Goal: Check status

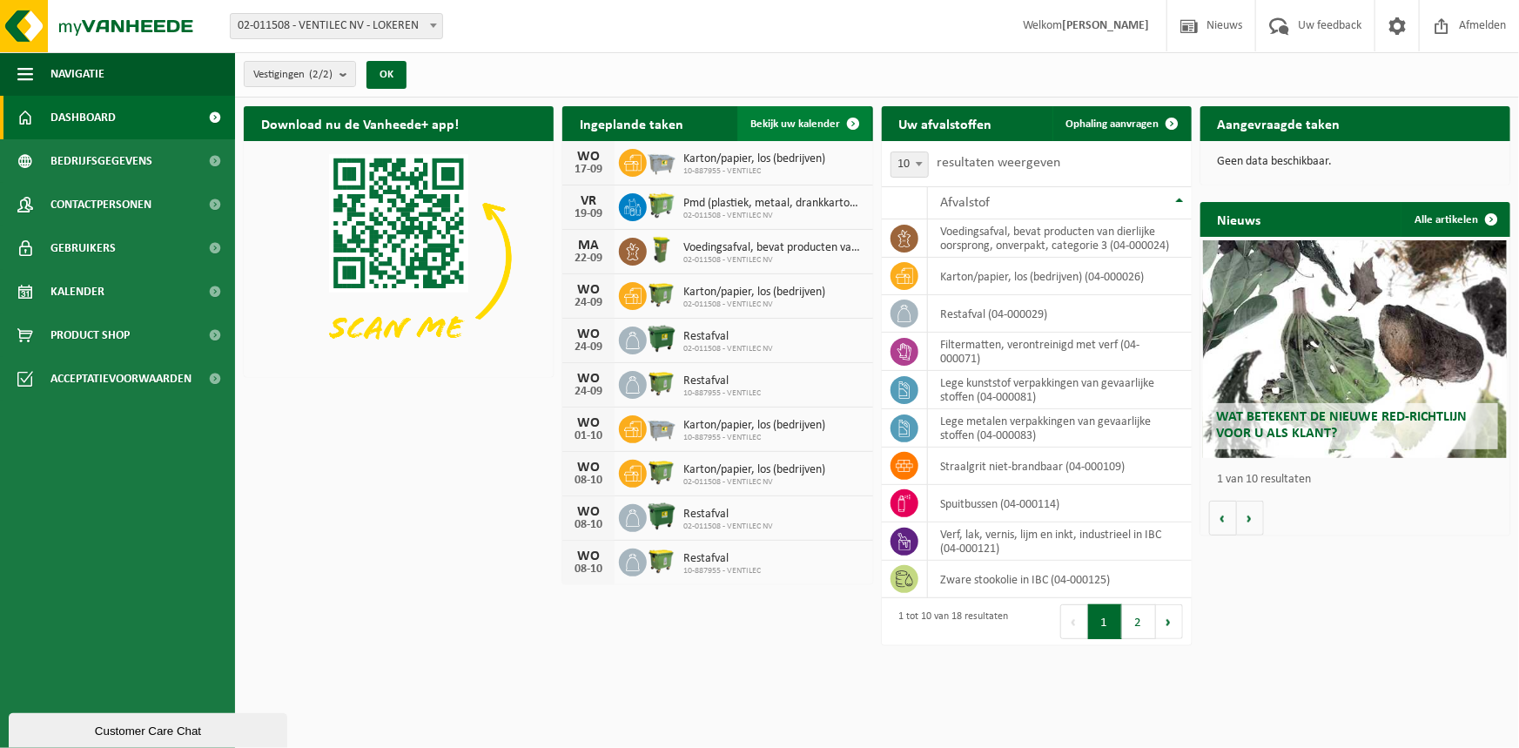
click at [852, 126] on span at bounding box center [854, 123] width 35 height 35
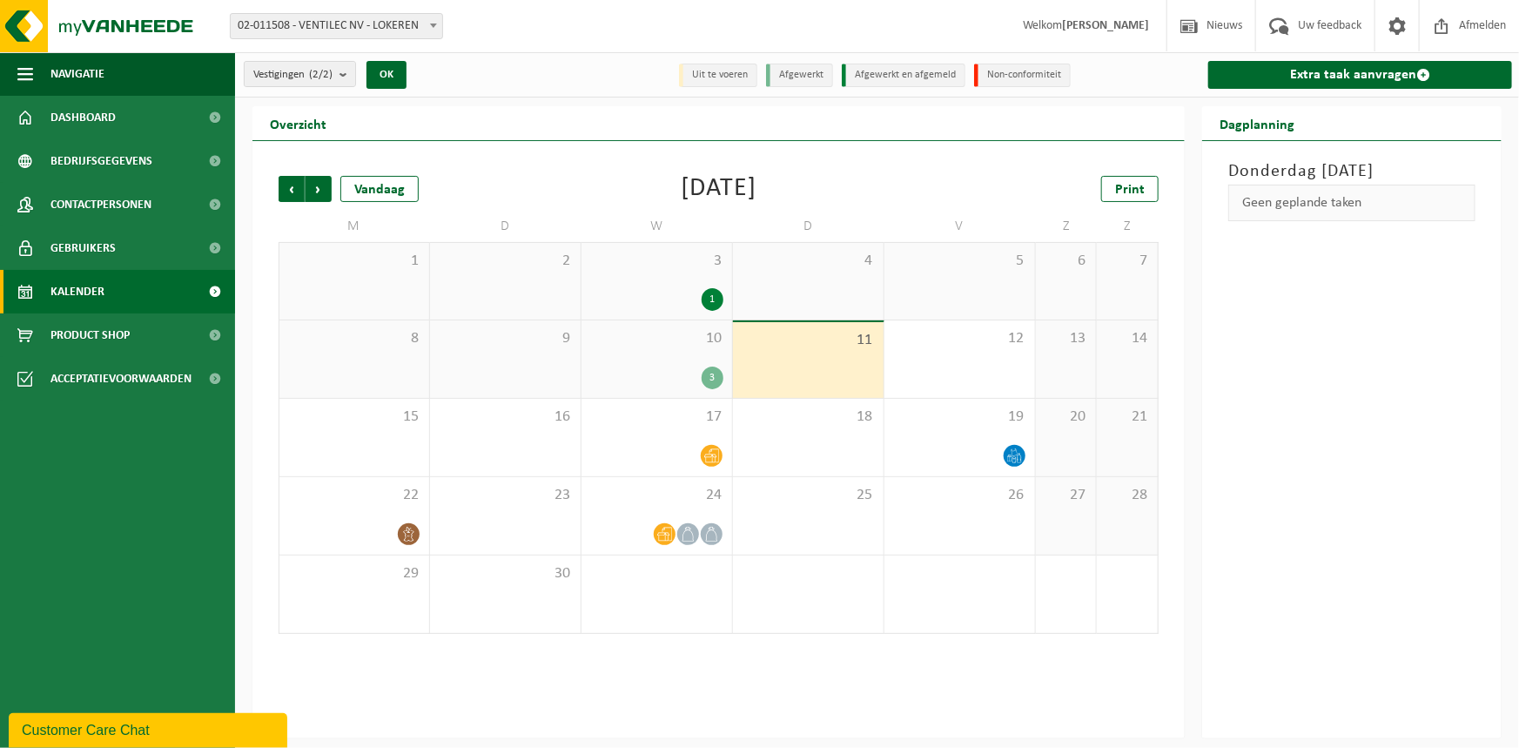
click at [684, 351] on div "10 3" at bounding box center [657, 358] width 151 height 77
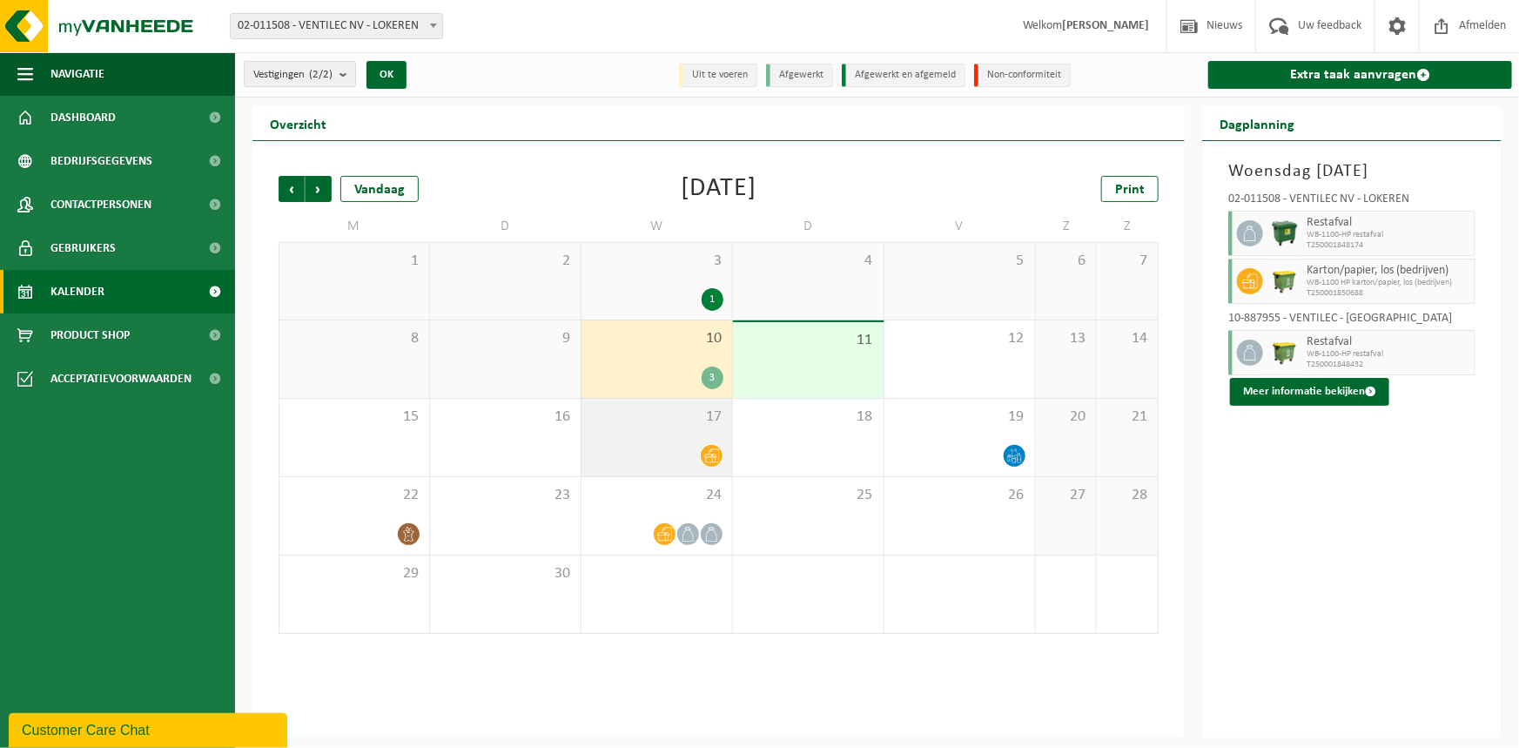
click at [697, 435] on div "17" at bounding box center [657, 437] width 151 height 77
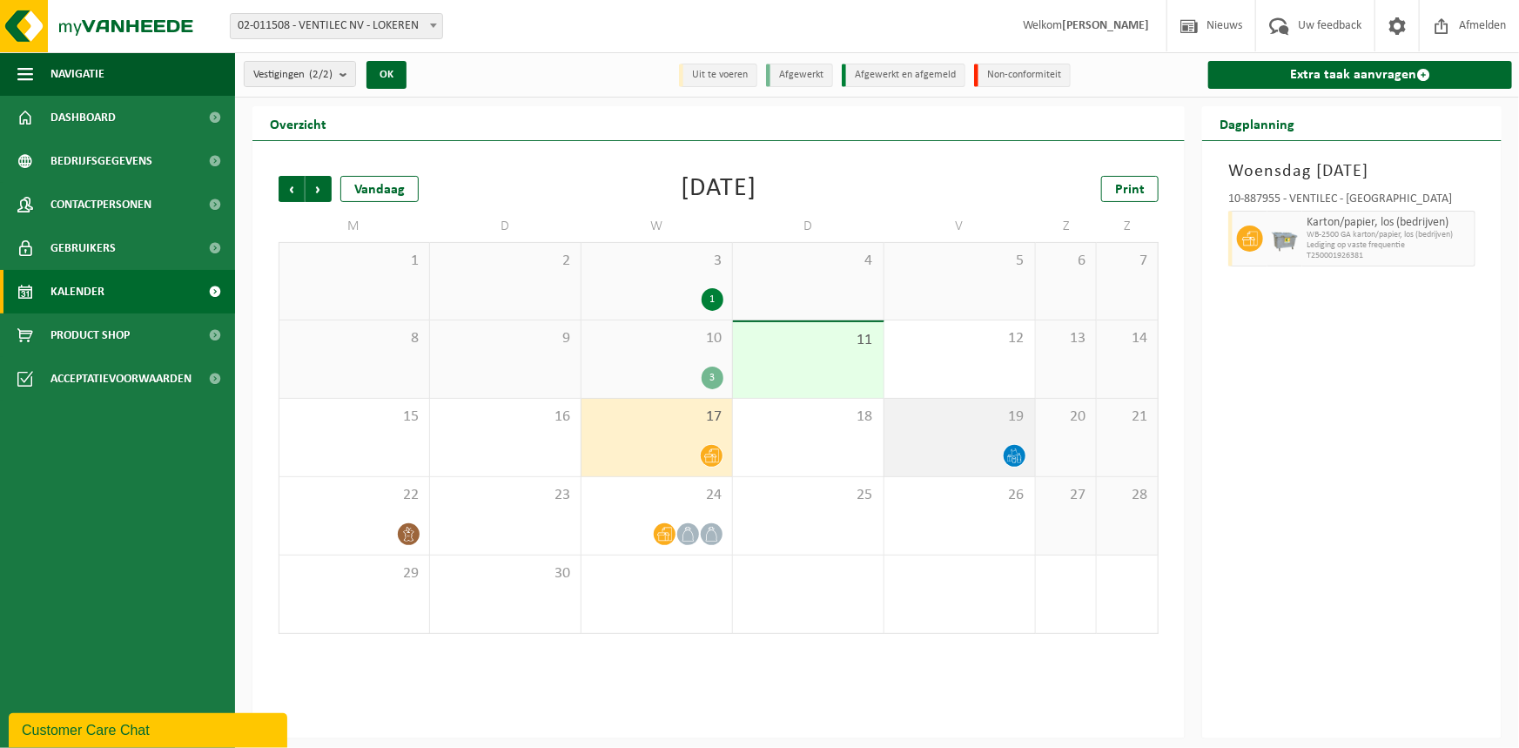
click at [1009, 448] on icon at bounding box center [1014, 455] width 15 height 15
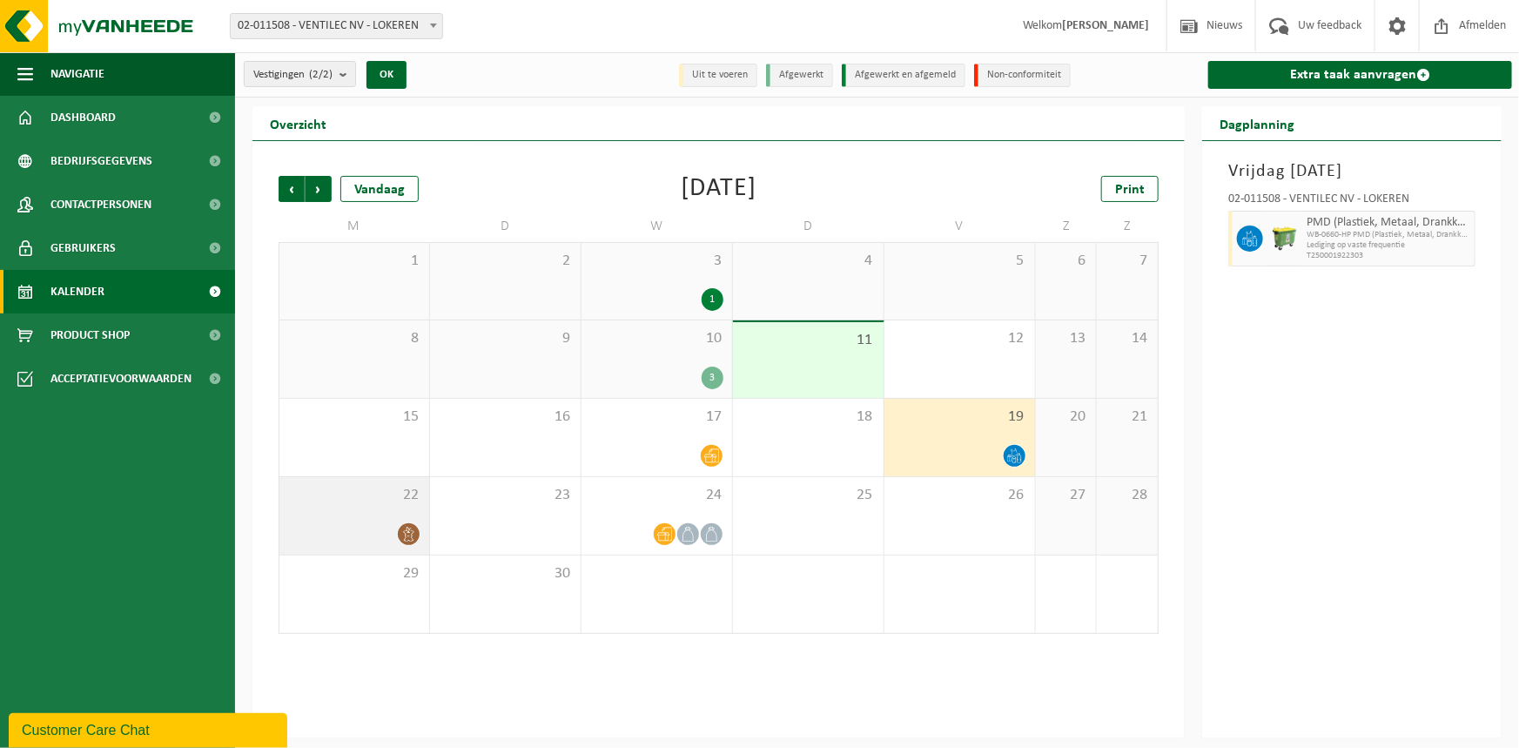
click at [391, 508] on div "22" at bounding box center [355, 515] width 150 height 77
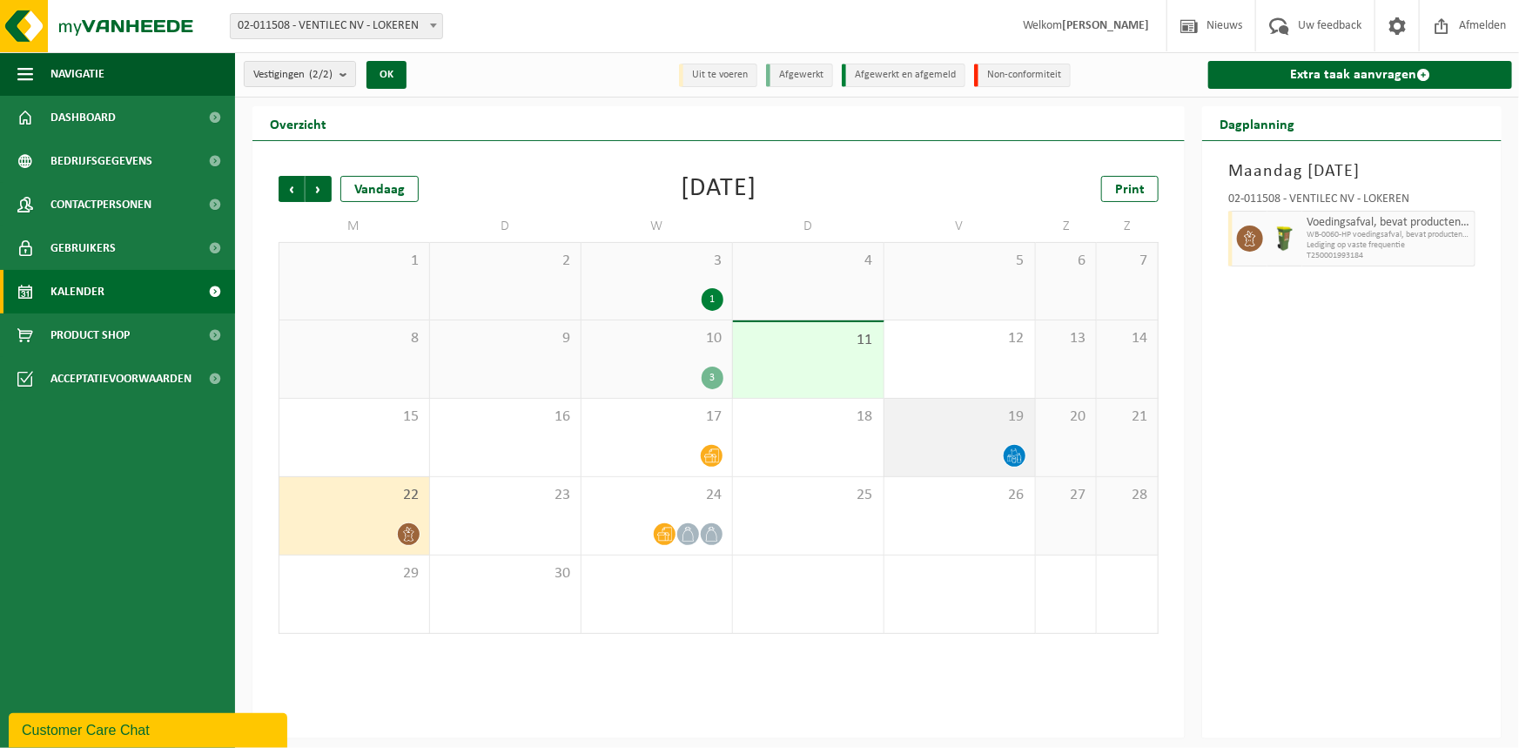
click at [966, 423] on span "19" at bounding box center [959, 417] width 133 height 19
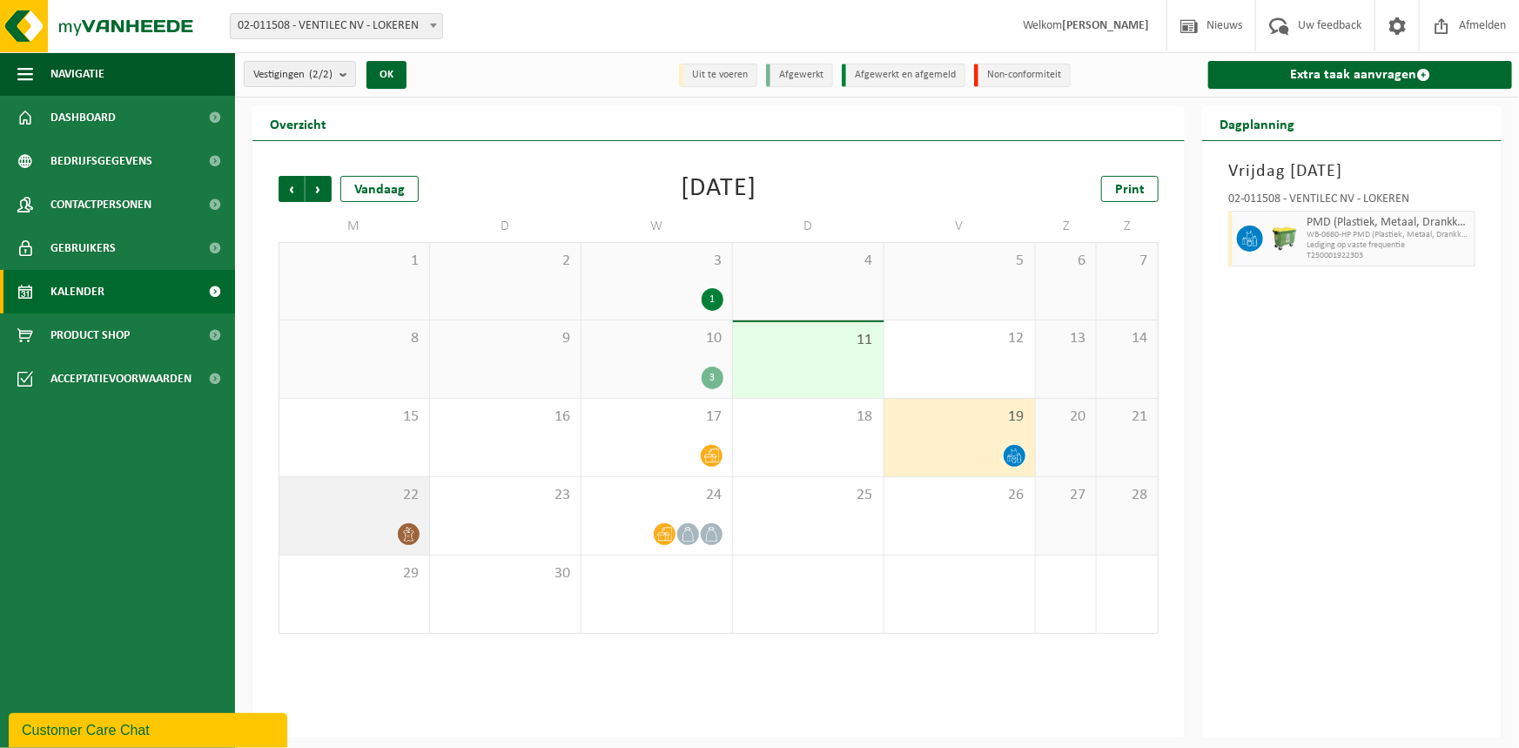
click at [313, 516] on div "22" at bounding box center [355, 515] width 150 height 77
